Goal: Transaction & Acquisition: Book appointment/travel/reservation

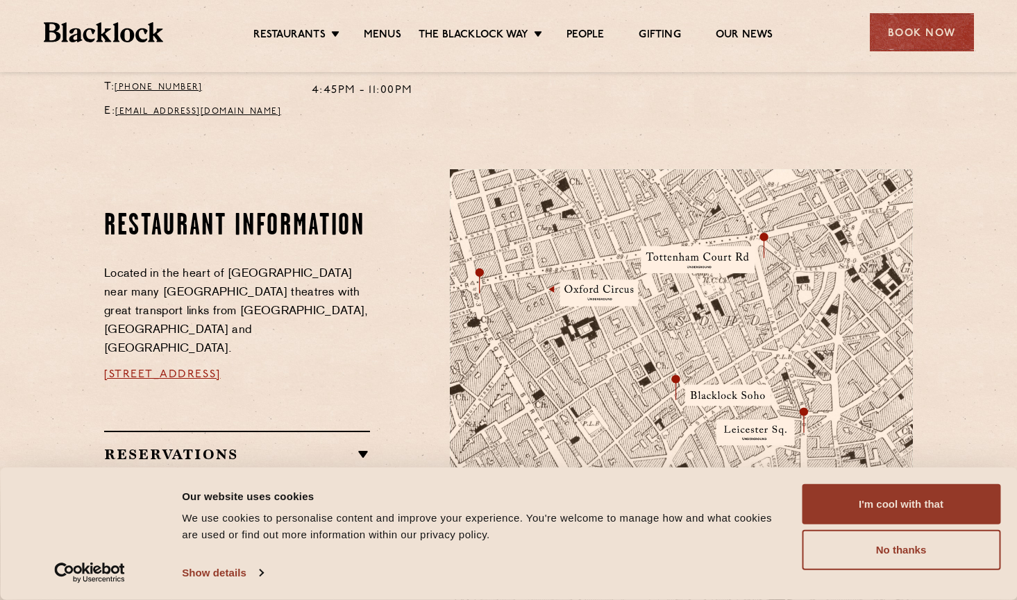
scroll to position [673, 0]
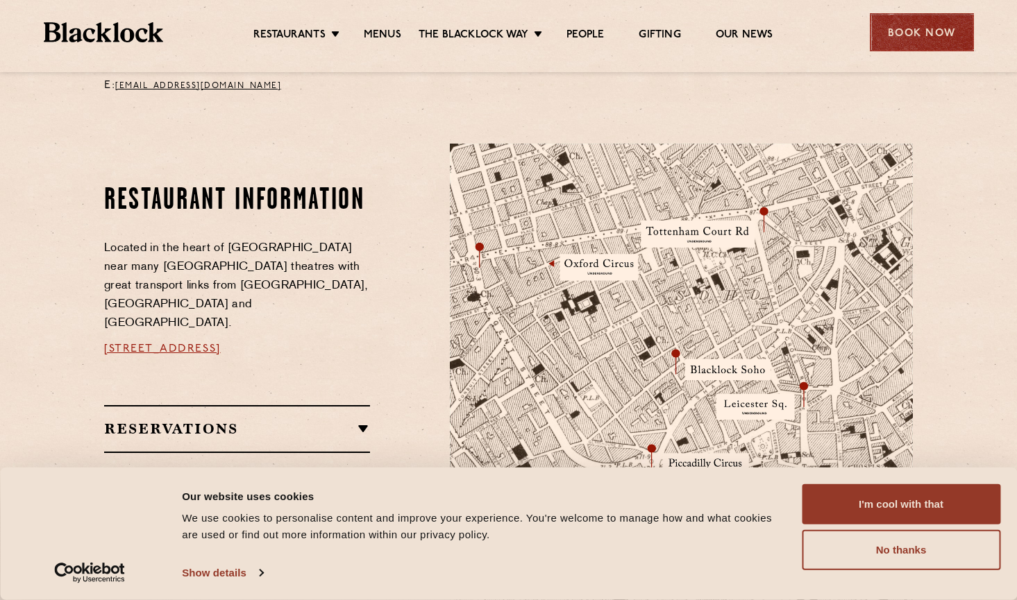
click at [917, 39] on div "Book Now" at bounding box center [921, 32] width 104 height 38
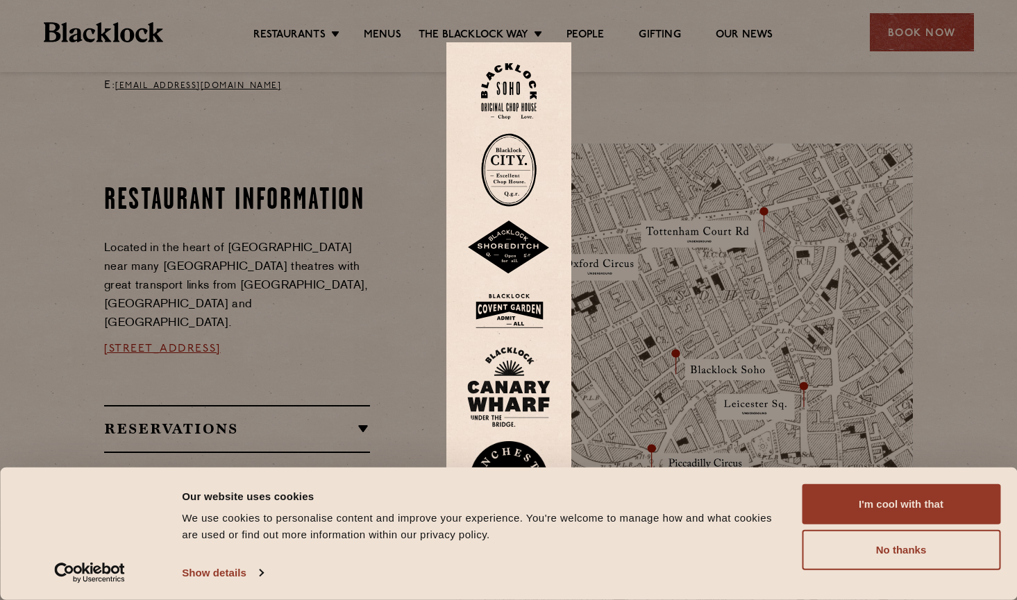
click at [493, 96] on img at bounding box center [509, 91] width 56 height 56
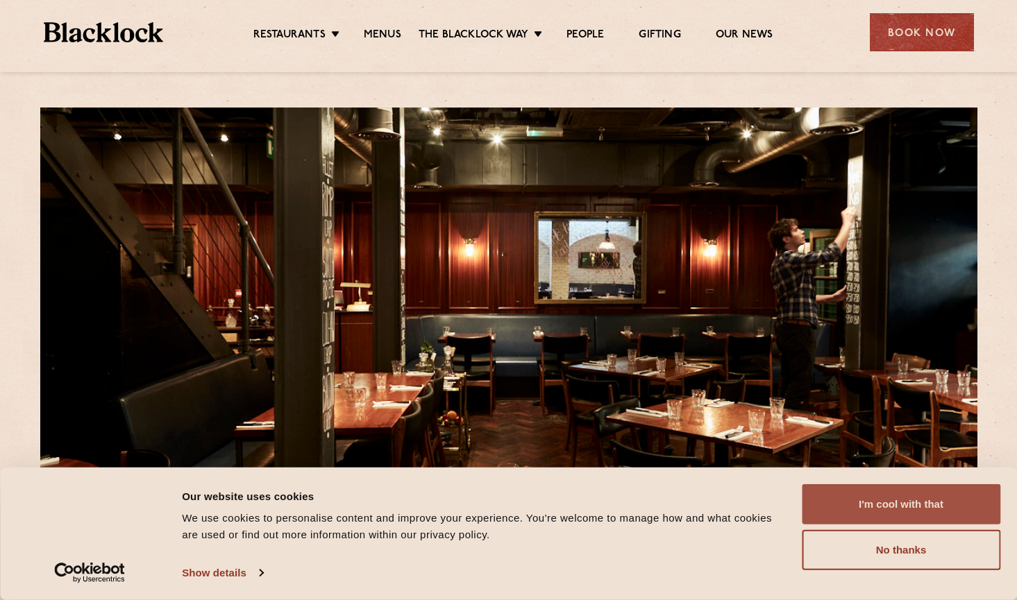
click at [848, 495] on button "I'm cool with that" at bounding box center [900, 504] width 198 height 40
